Goal: Information Seeking & Learning: Understand process/instructions

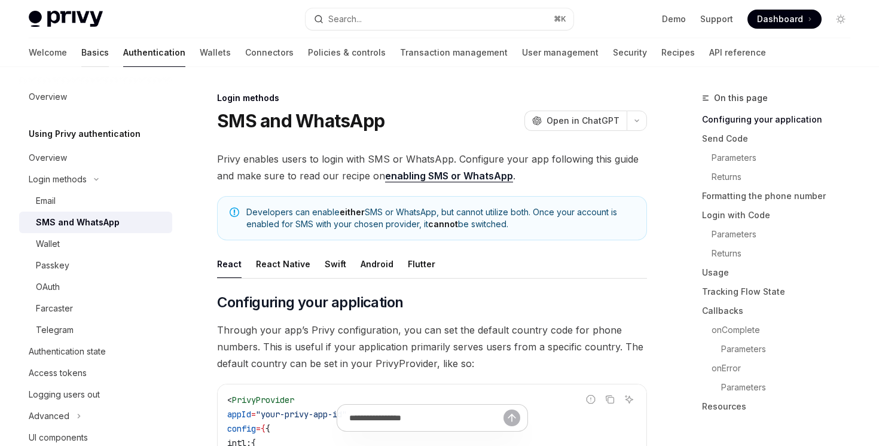
click at [81, 62] on link "Basics" at bounding box center [95, 52] width 28 height 29
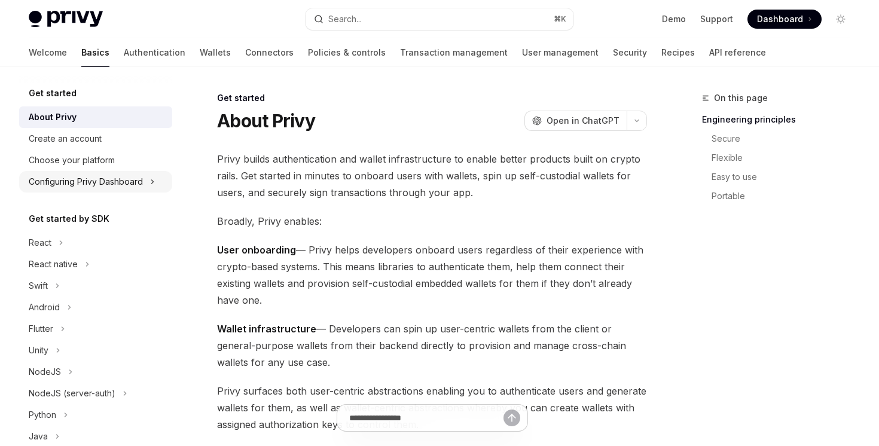
click at [115, 173] on button "Configuring Privy Dashboard" at bounding box center [95, 182] width 153 height 22
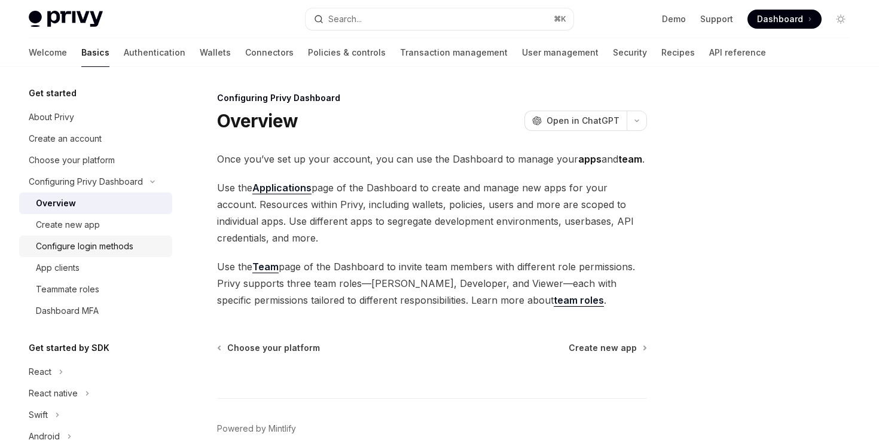
click at [107, 250] on div "Configure login methods" at bounding box center [84, 246] width 97 height 14
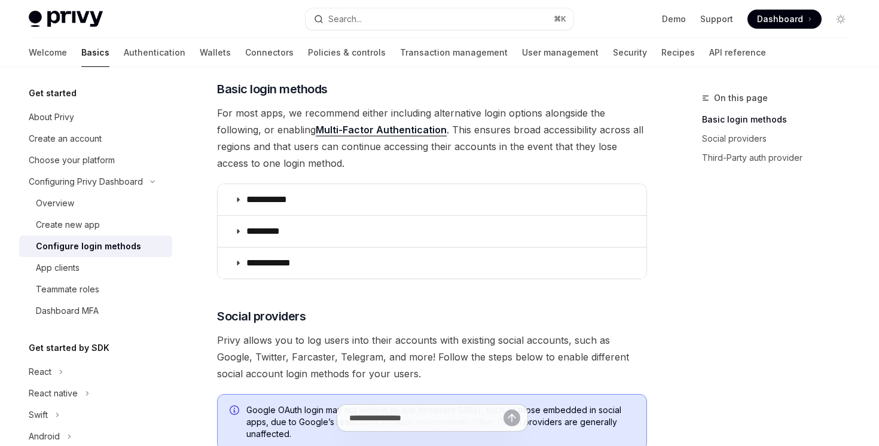
scroll to position [158, 0]
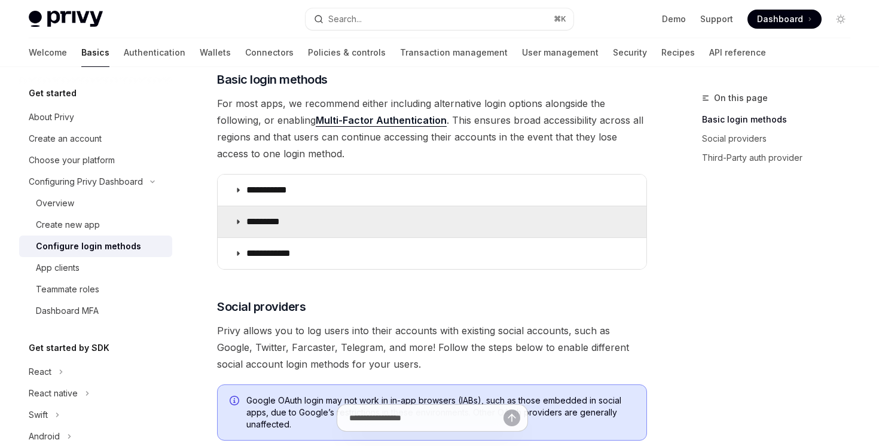
click at [237, 222] on icon at bounding box center [237, 221] width 7 height 7
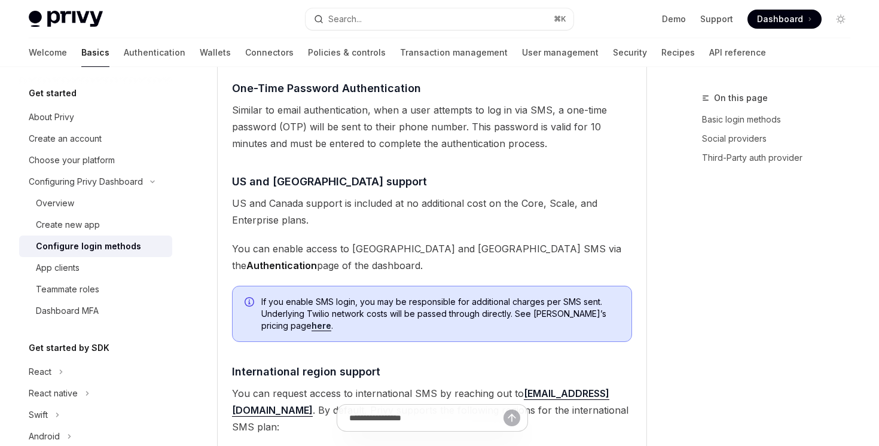
scroll to position [520, 0]
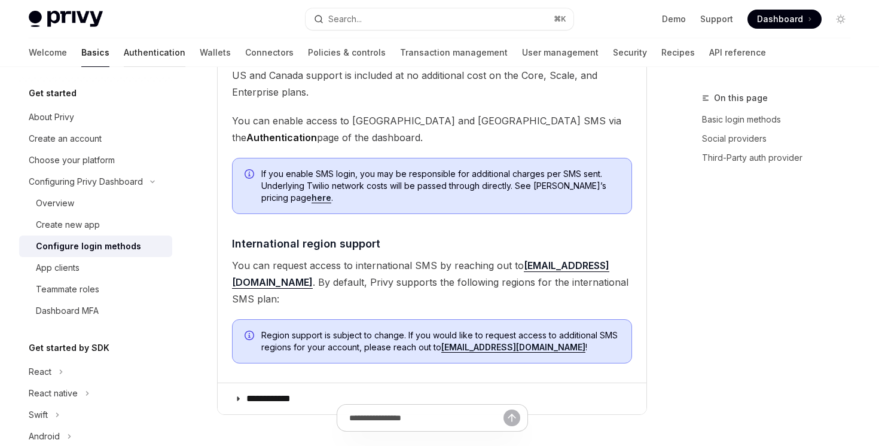
click at [124, 56] on link "Authentication" at bounding box center [155, 52] width 62 height 29
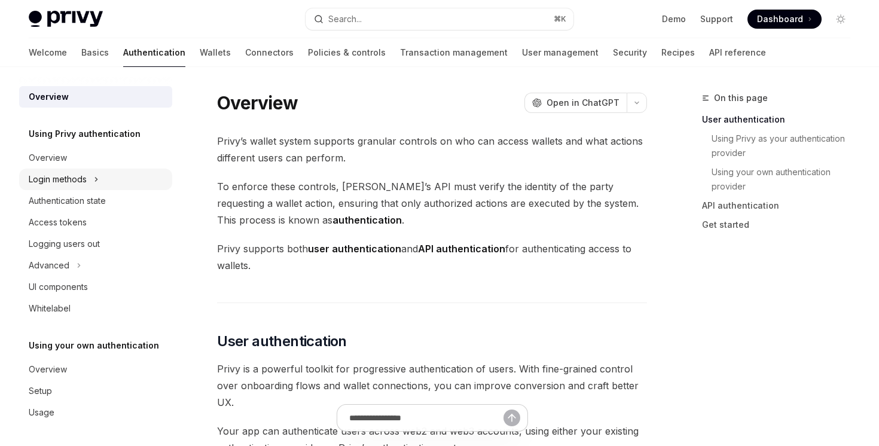
scroll to position [1, 0]
click at [88, 172] on button "Login methods" at bounding box center [95, 178] width 153 height 22
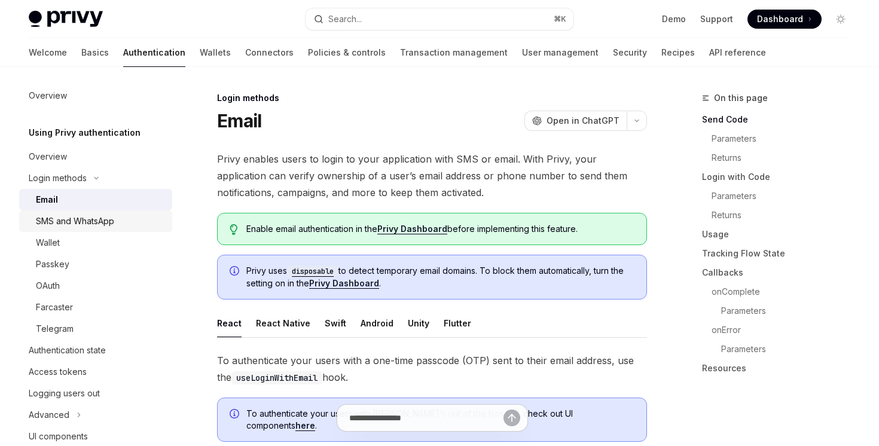
click at [86, 222] on div "SMS and WhatsApp" at bounding box center [75, 221] width 78 height 14
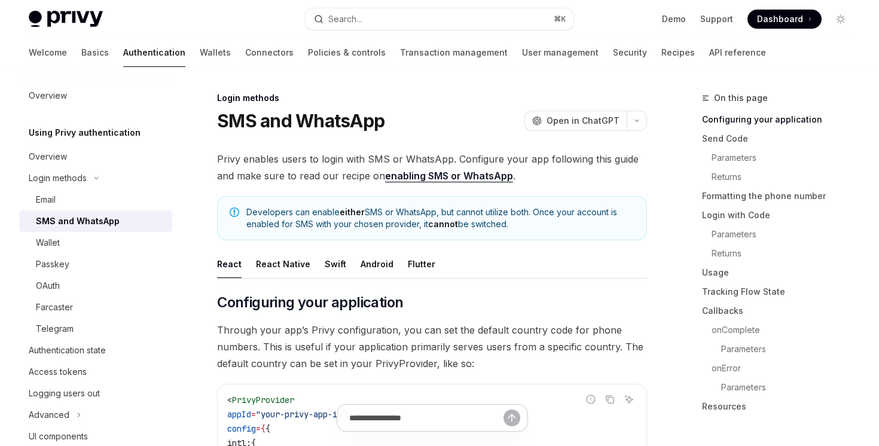
click at [434, 174] on link "enabling SMS or WhatsApp" at bounding box center [449, 176] width 128 height 13
type textarea "*"
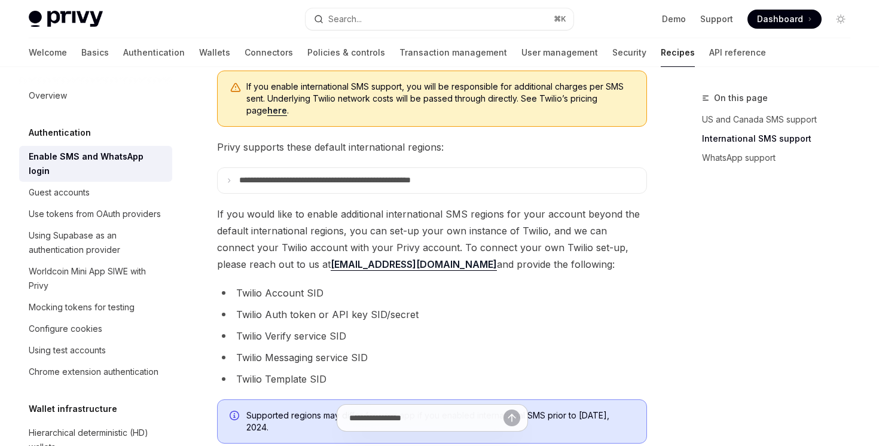
scroll to position [490, 0]
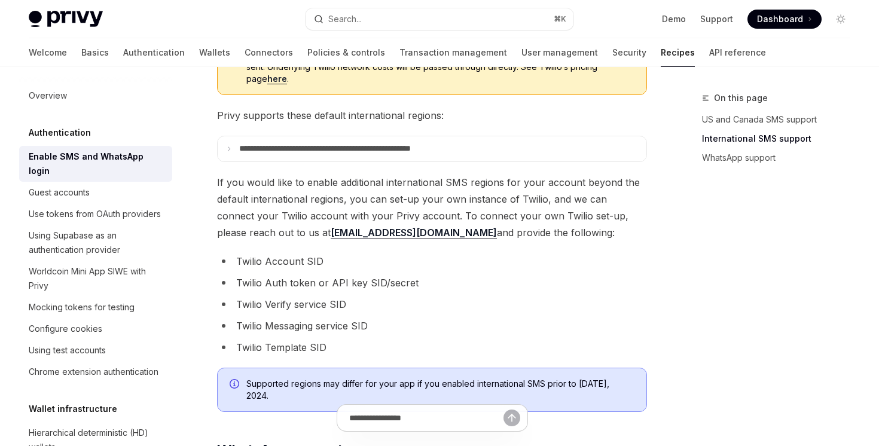
click at [392, 120] on span "Privy supports these default international regions:" at bounding box center [432, 115] width 430 height 17
click at [386, 140] on summary "**********" at bounding box center [432, 148] width 429 height 25
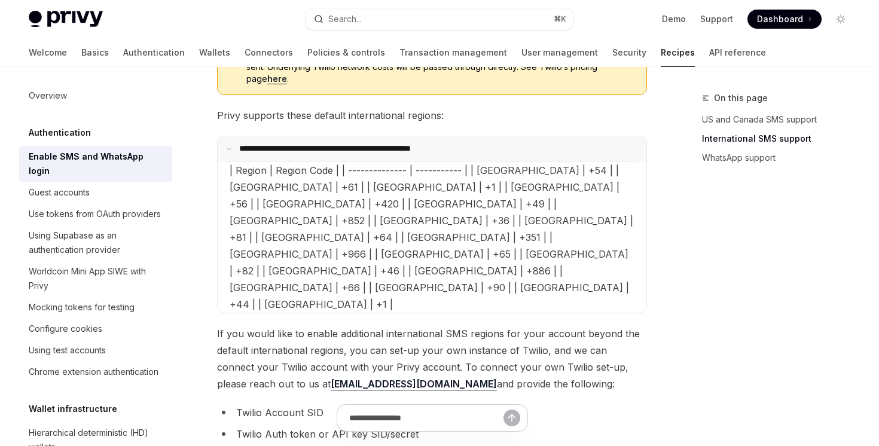
click at [385, 142] on summary "**********" at bounding box center [432, 148] width 429 height 25
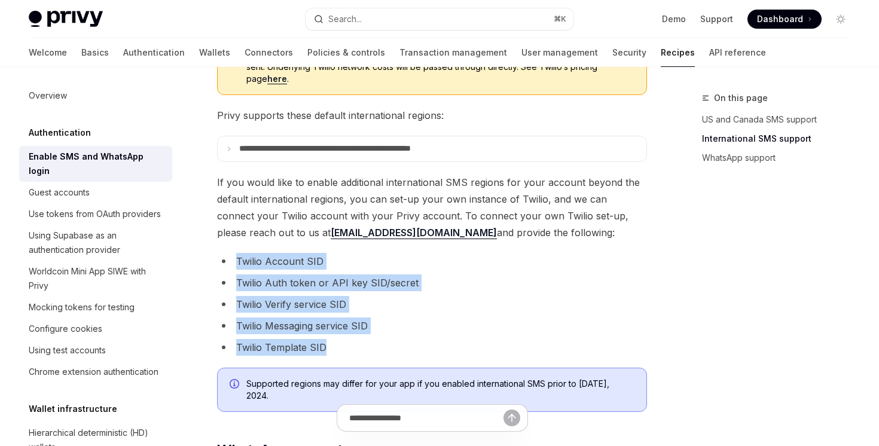
drag, startPoint x: 338, startPoint y: 343, endPoint x: 227, endPoint y: 249, distance: 145.9
click at [227, 249] on div "Privy enables your users to log in to their account via SMS or WhatsApp. You ca…" at bounding box center [432, 90] width 430 height 859
copy ul "Twilio Account [PERSON_NAME] Auth token or API key SID/secret Twilio Verify ser…"
